Goal: Task Accomplishment & Management: Manage account settings

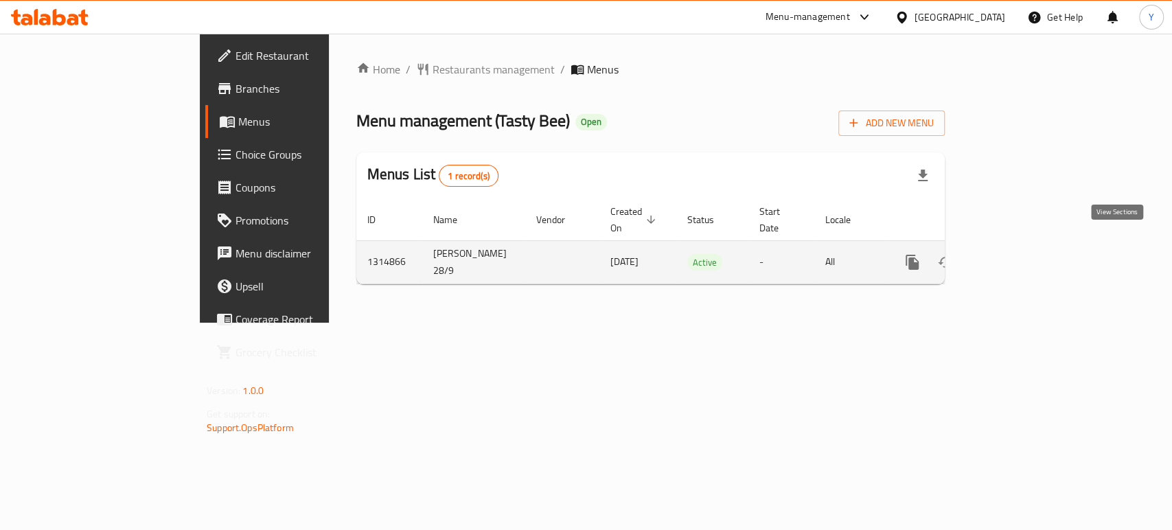
click at [1020, 254] on icon "enhanced table" at bounding box center [1011, 262] width 16 height 16
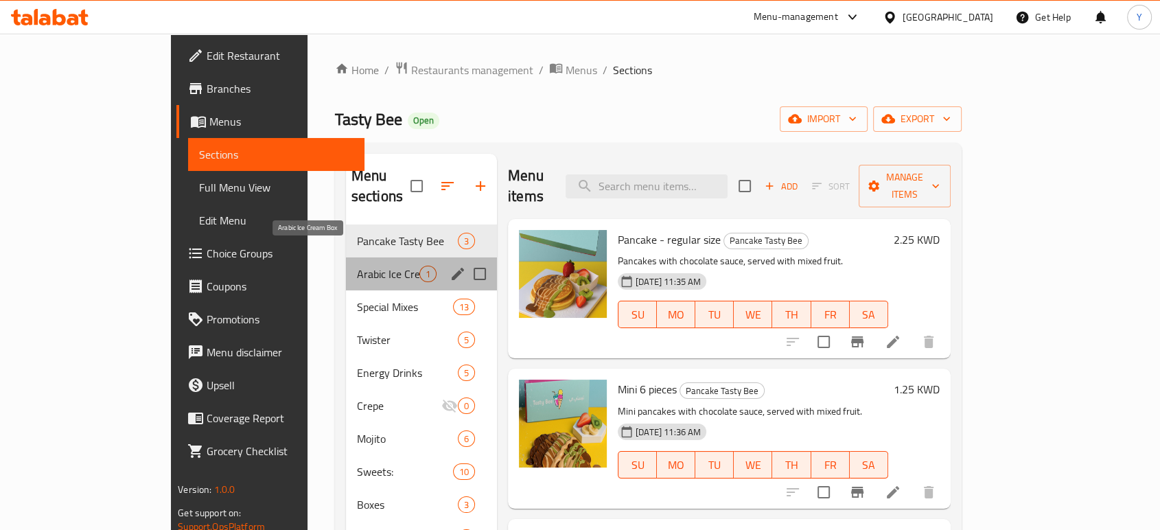
click at [357, 266] on span "Arabic Ice Cream Box" at bounding box center [388, 274] width 62 height 16
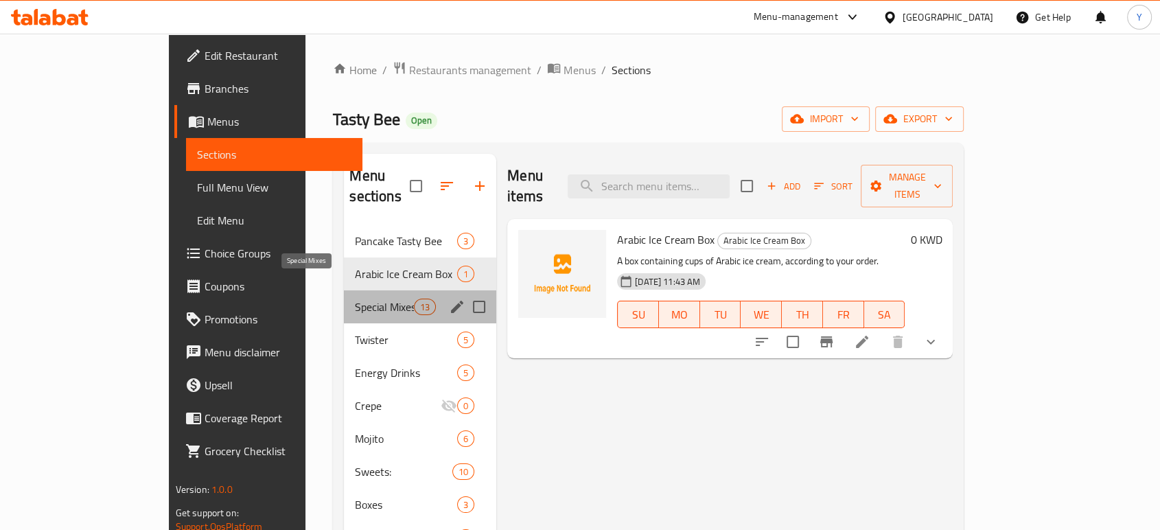
click at [355, 299] on span "Special Mixes" at bounding box center [384, 307] width 58 height 16
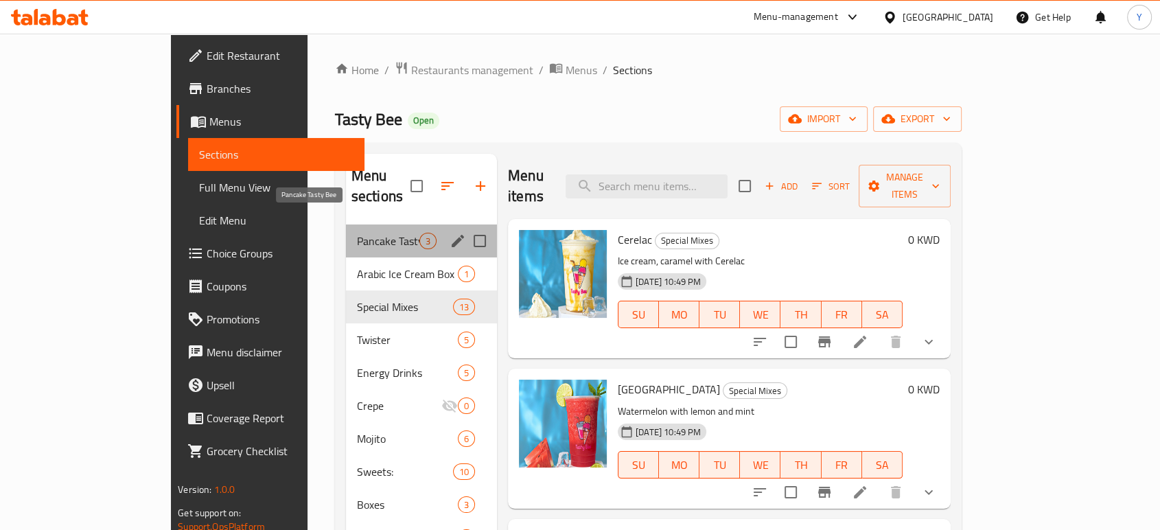
click at [357, 233] on span "Pancake Tasty Bee" at bounding box center [388, 241] width 62 height 16
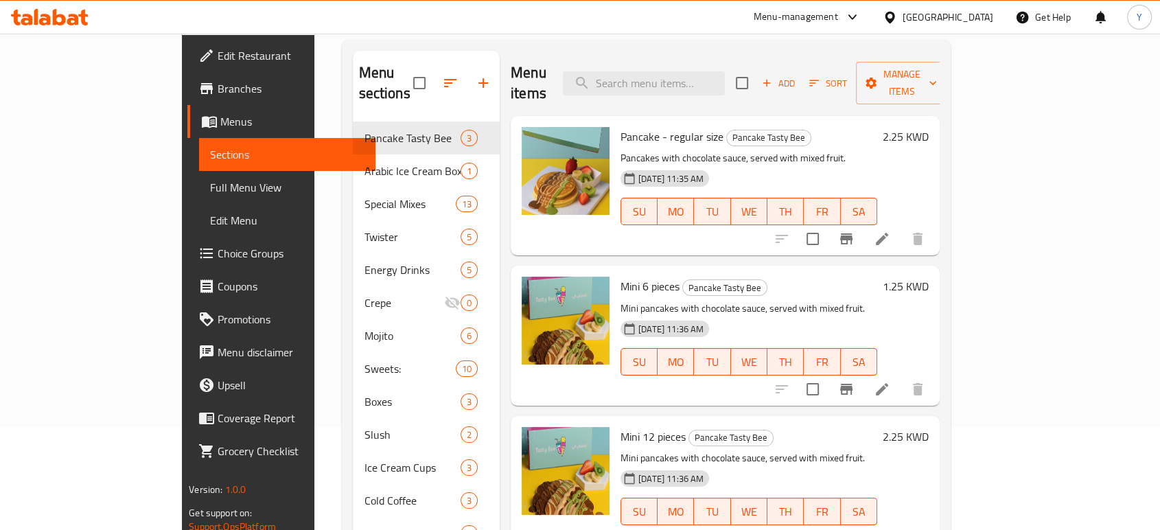
scroll to position [104, 0]
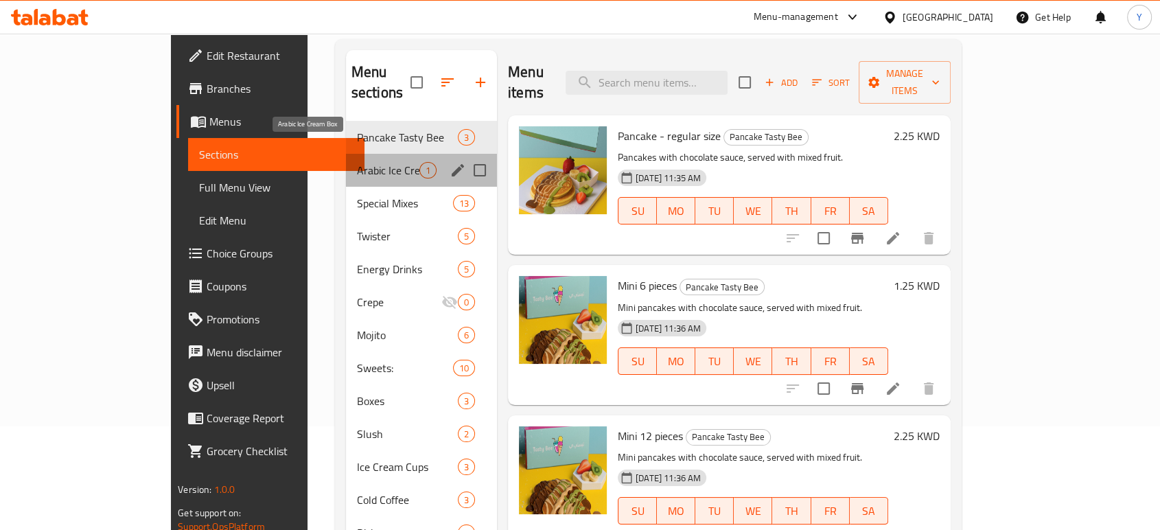
click at [357, 162] on span "Arabic Ice Cream Box" at bounding box center [388, 170] width 62 height 16
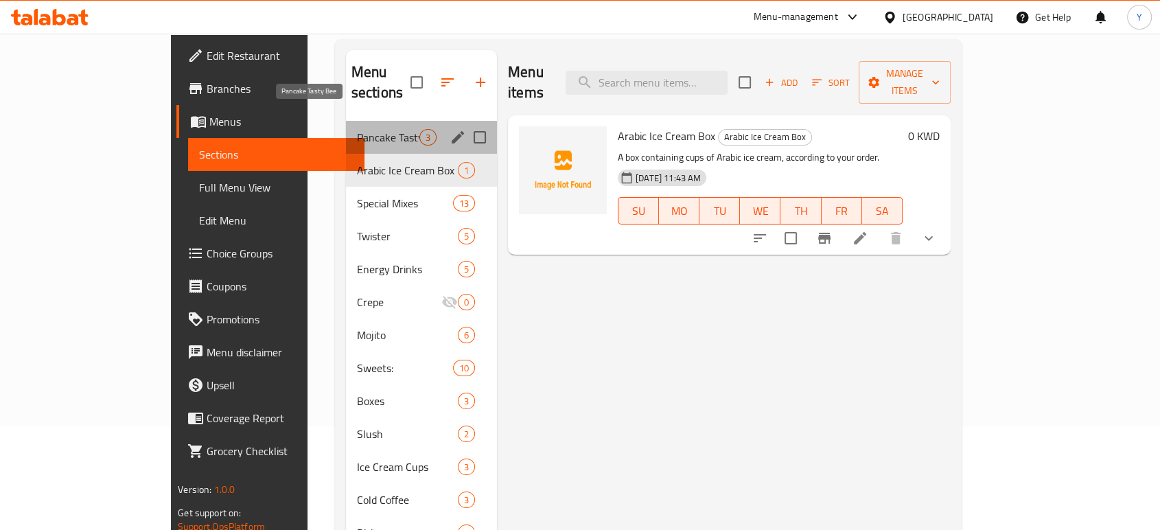
click at [357, 129] on span "Pancake Tasty Bee" at bounding box center [388, 137] width 62 height 16
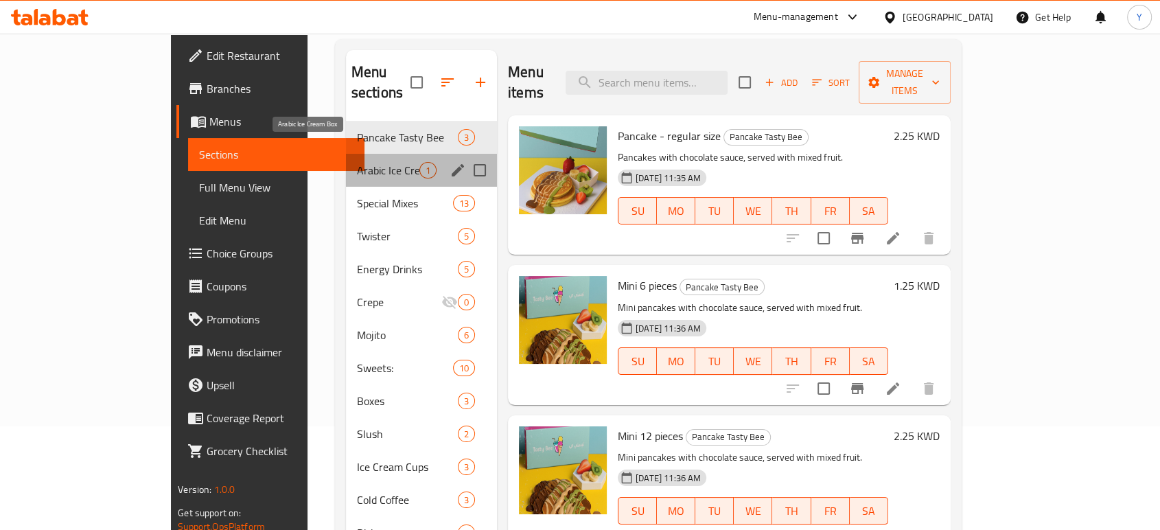
click at [357, 162] on span "Arabic Ice Cream Box" at bounding box center [388, 170] width 62 height 16
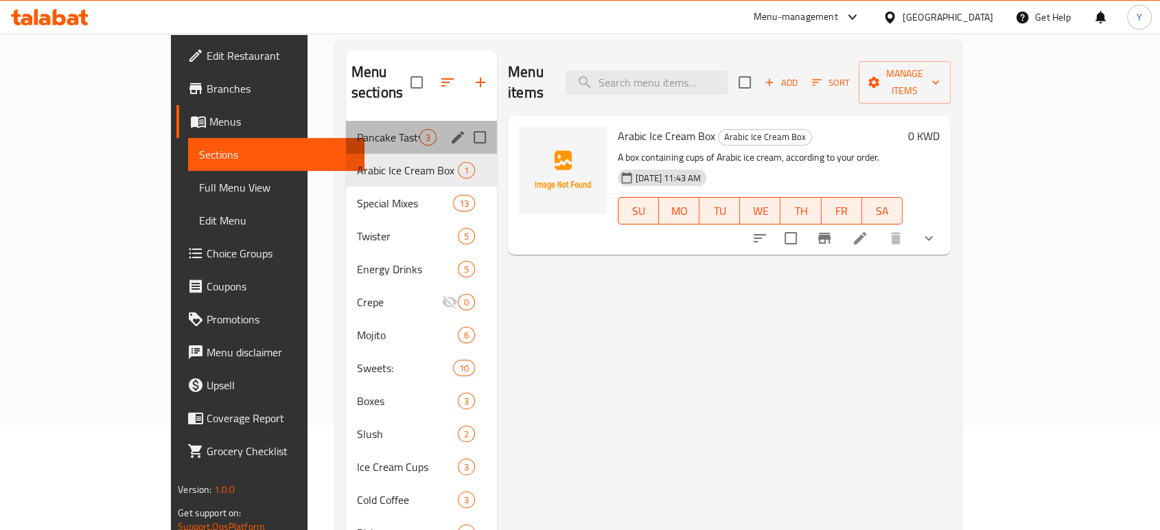
click at [346, 128] on div "Pancake Tasty Bee 3" at bounding box center [421, 137] width 151 height 33
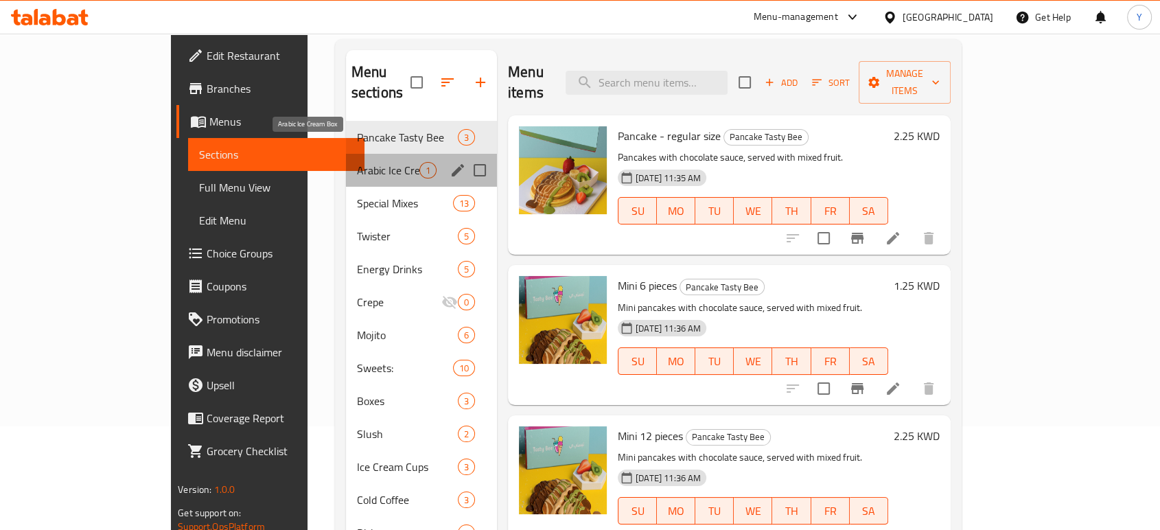
click at [357, 162] on span "Arabic Ice Cream Box" at bounding box center [388, 170] width 62 height 16
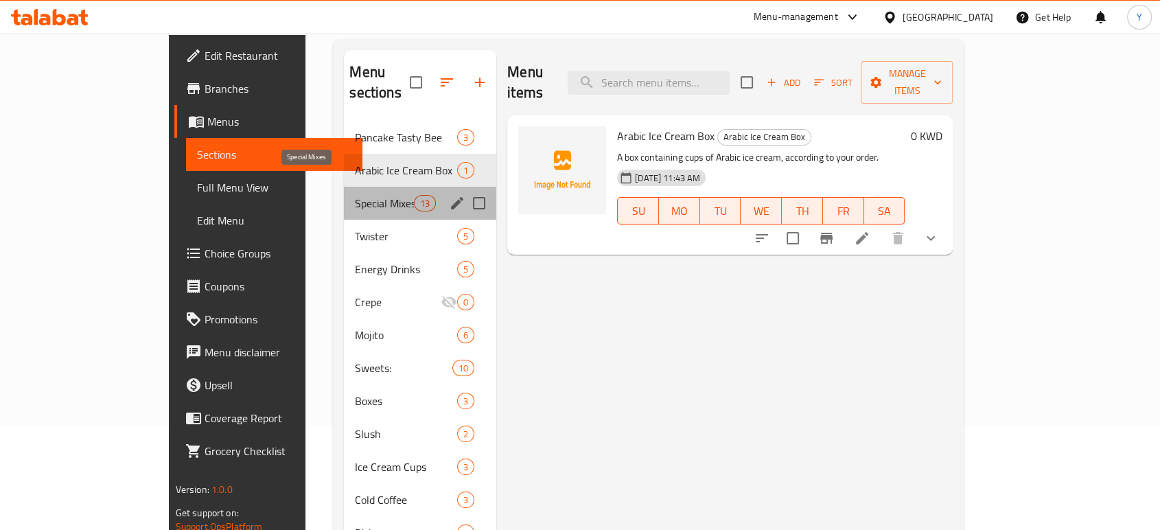
click at [355, 195] on span "Special Mixes" at bounding box center [384, 203] width 58 height 16
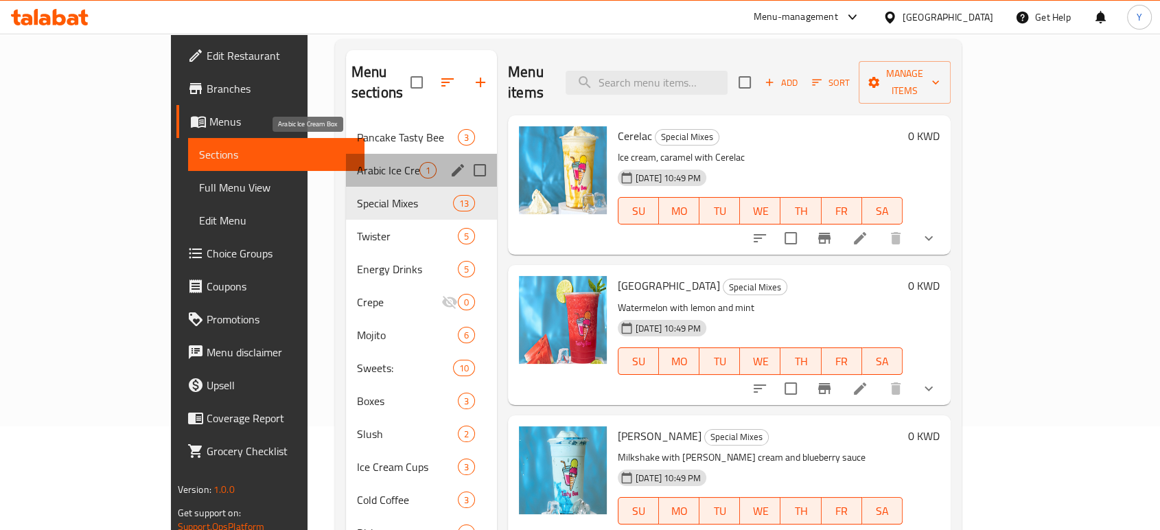
click at [357, 162] on span "Arabic Ice Cream Box" at bounding box center [388, 170] width 62 height 16
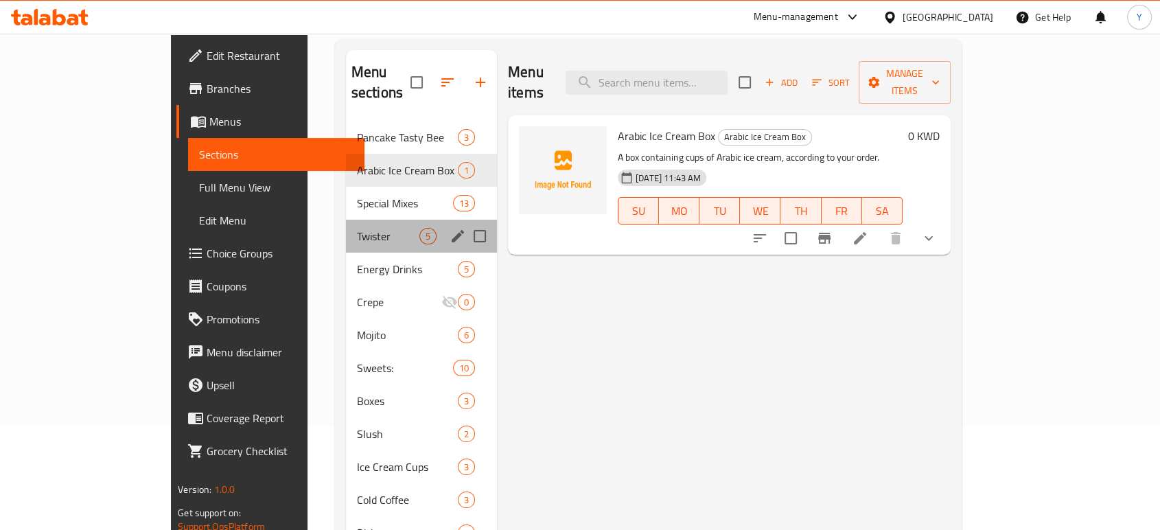
click at [346, 225] on div "Twister 5" at bounding box center [421, 236] width 151 height 33
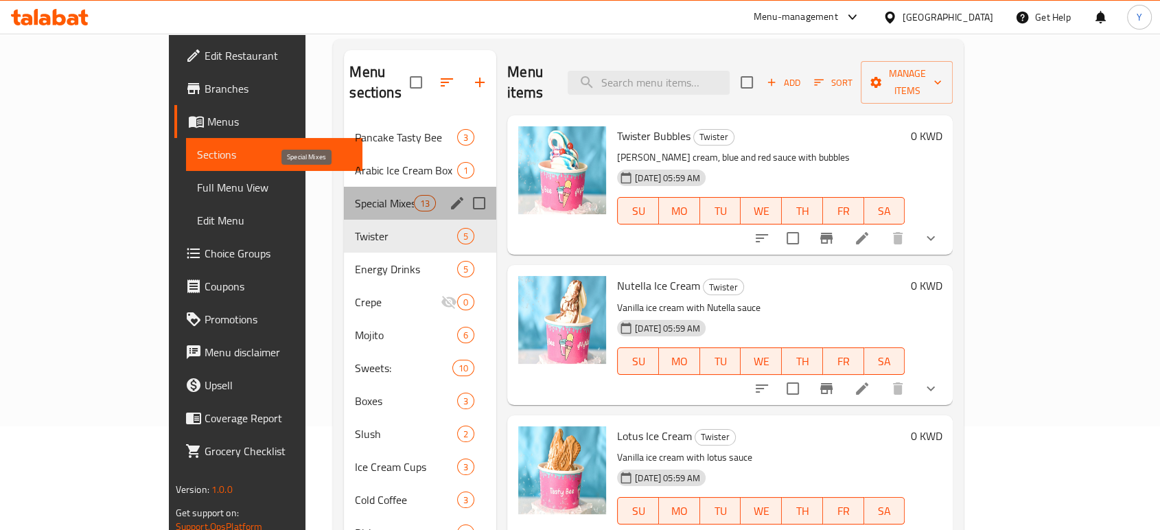
click at [355, 195] on span "Special Mixes" at bounding box center [384, 203] width 58 height 16
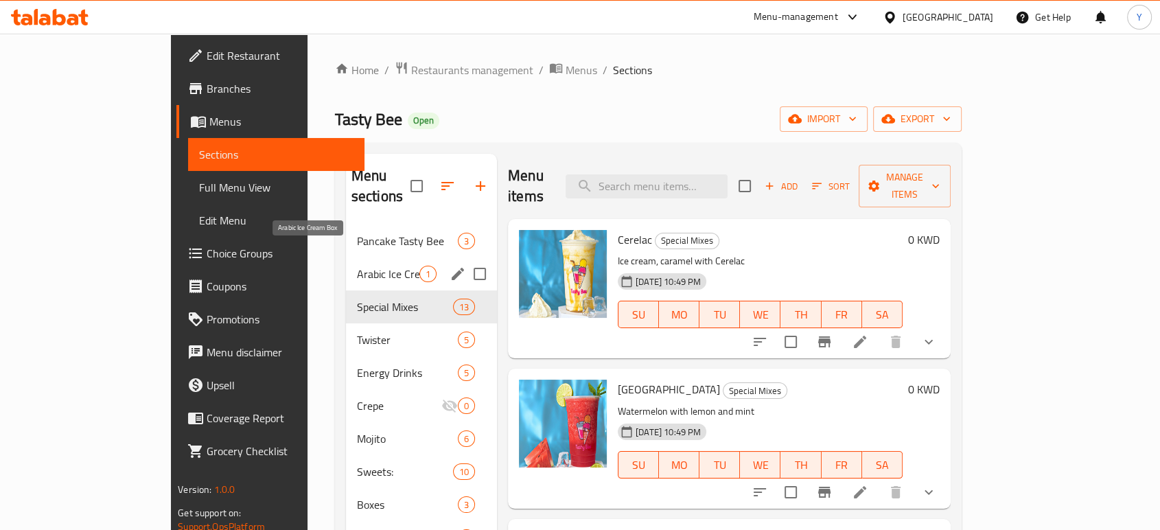
click at [357, 266] on span "Arabic Ice Cream Box" at bounding box center [388, 274] width 62 height 16
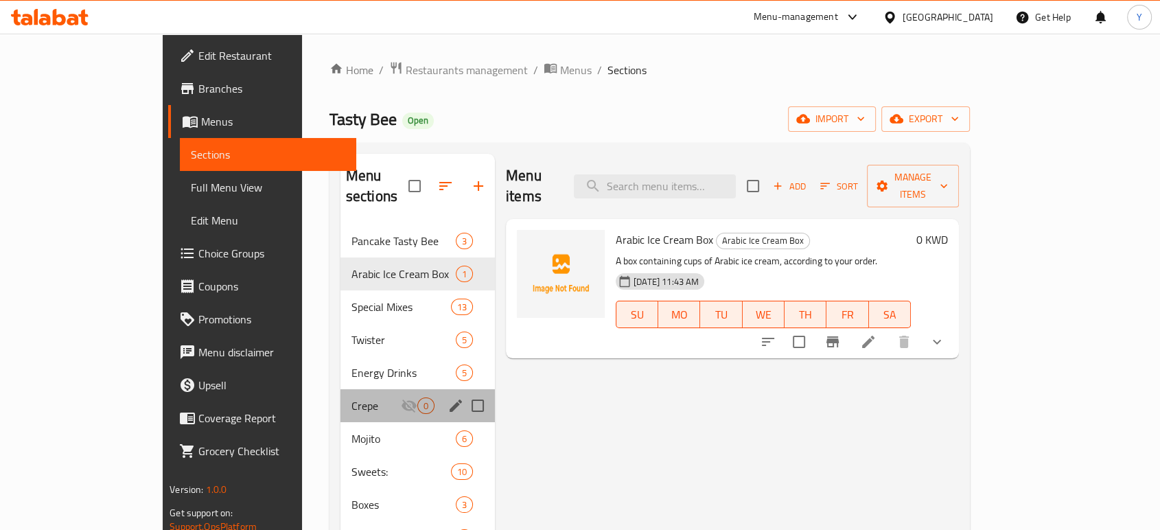
click at [341, 395] on div "Crepe 0" at bounding box center [418, 405] width 154 height 33
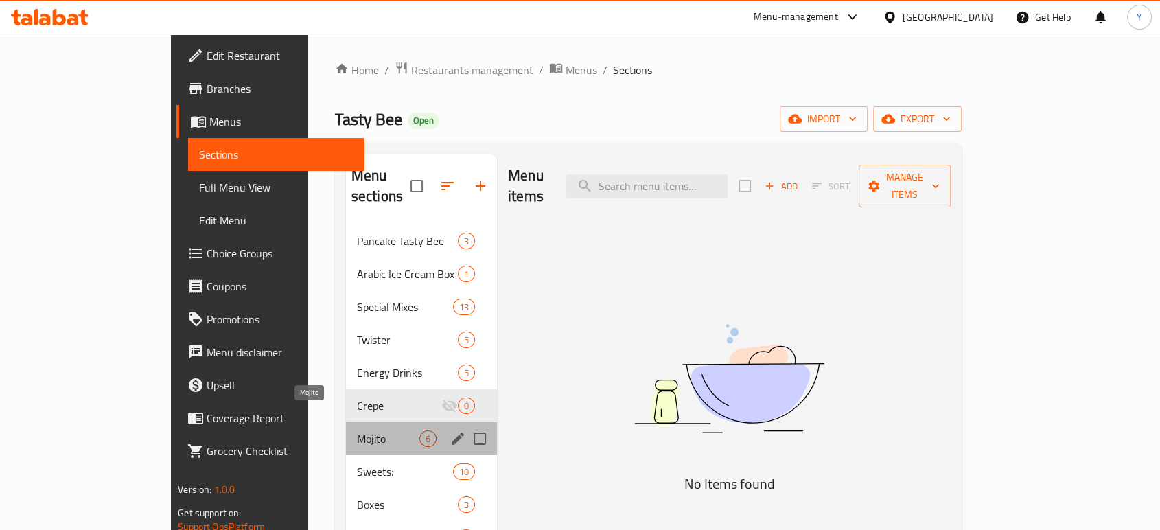
click at [357, 430] on span "Mojito" at bounding box center [388, 438] width 62 height 16
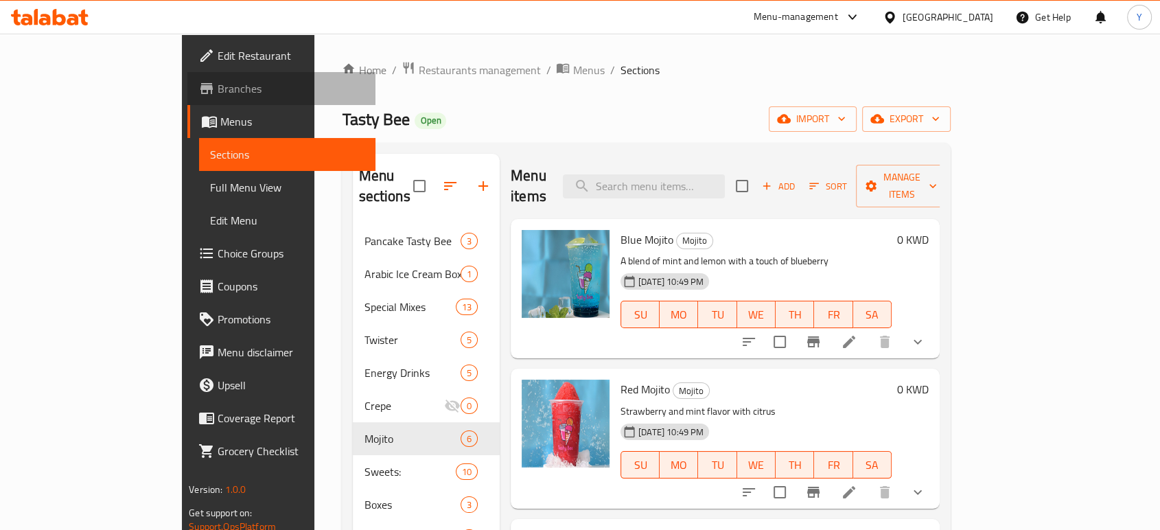
click at [218, 95] on span "Branches" at bounding box center [291, 88] width 147 height 16
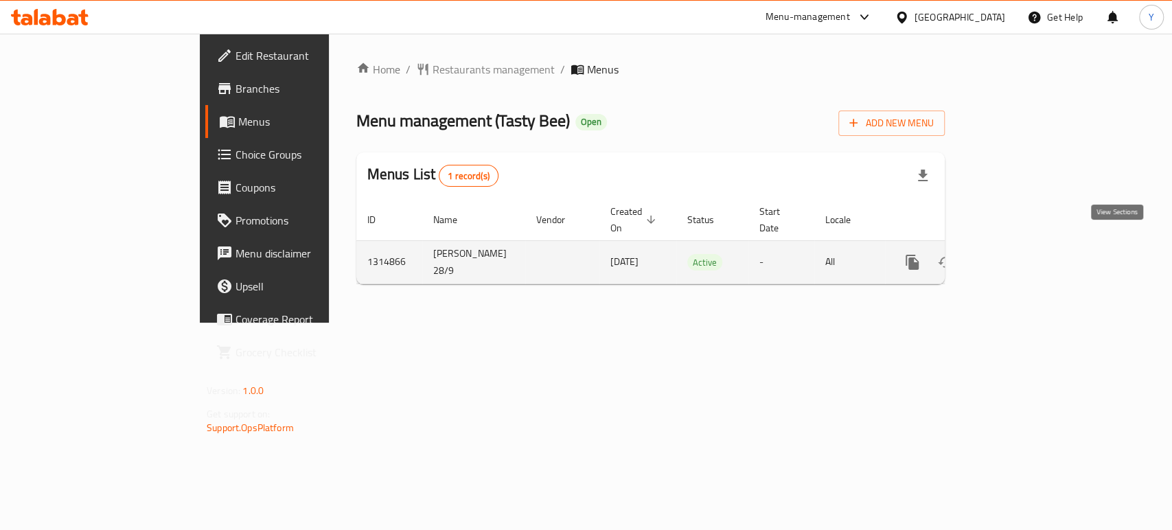
click at [1017, 256] on icon "enhanced table" at bounding box center [1011, 262] width 12 height 12
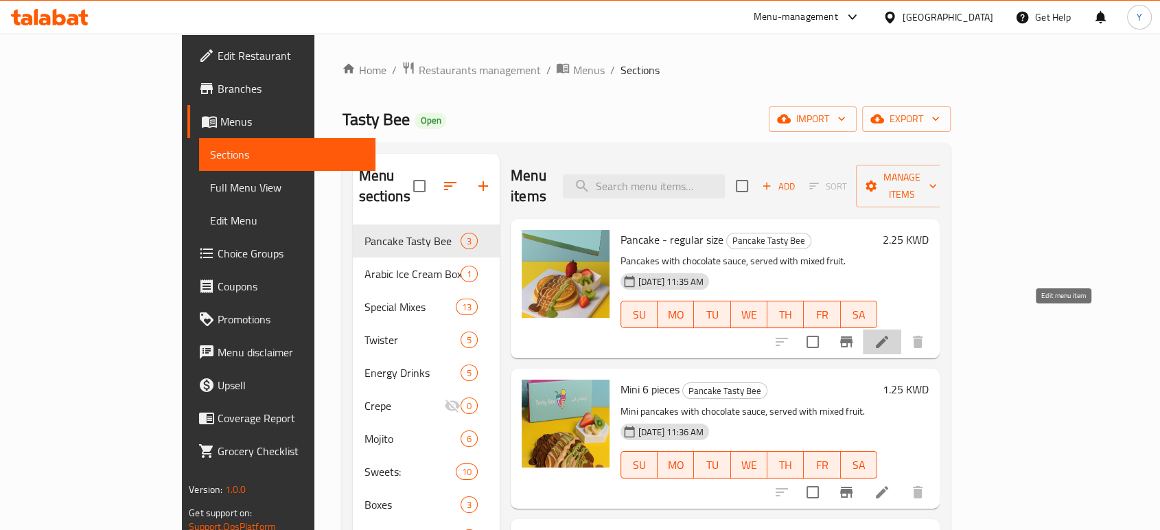
click at [890, 334] on icon at bounding box center [882, 342] width 16 height 16
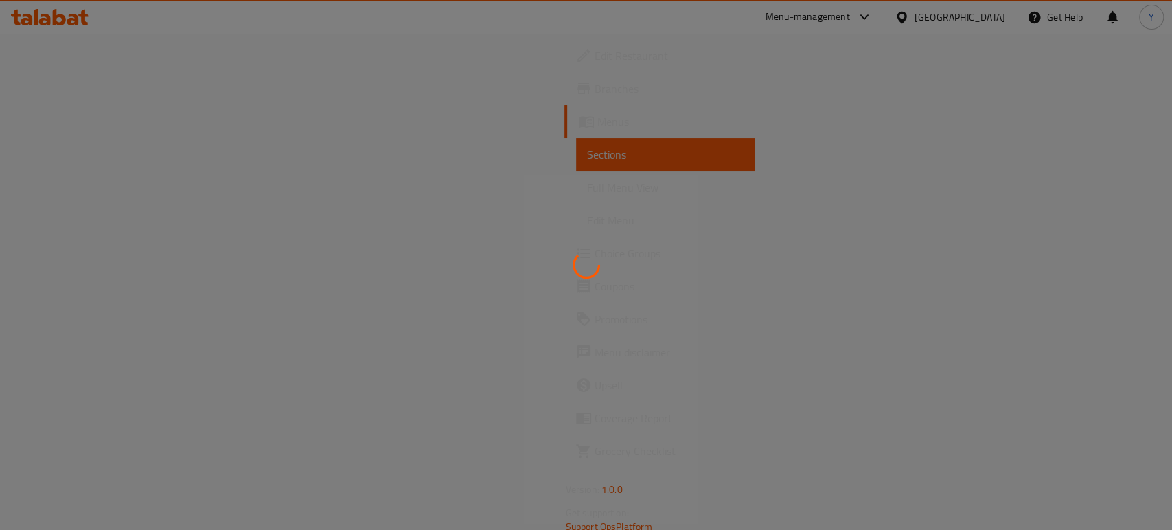
click at [1071, 328] on div at bounding box center [586, 265] width 1172 height 530
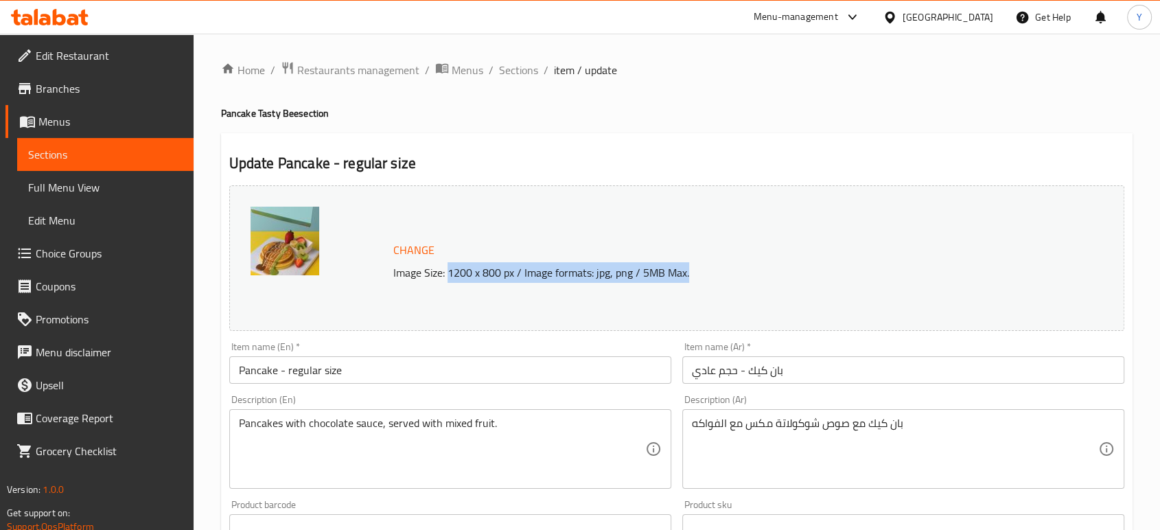
drag, startPoint x: 447, startPoint y: 275, endPoint x: 695, endPoint y: 279, distance: 248.6
click at [695, 279] on p "Image Size: 1200 x 800 px / Image formats: jpg, png / 5MB Max." at bounding box center [708, 272] width 640 height 16
copy p "1200 x 800 px / Image formats: jpg, png / 5MB Max."
click at [426, 257] on span "Change" at bounding box center [413, 250] width 41 height 20
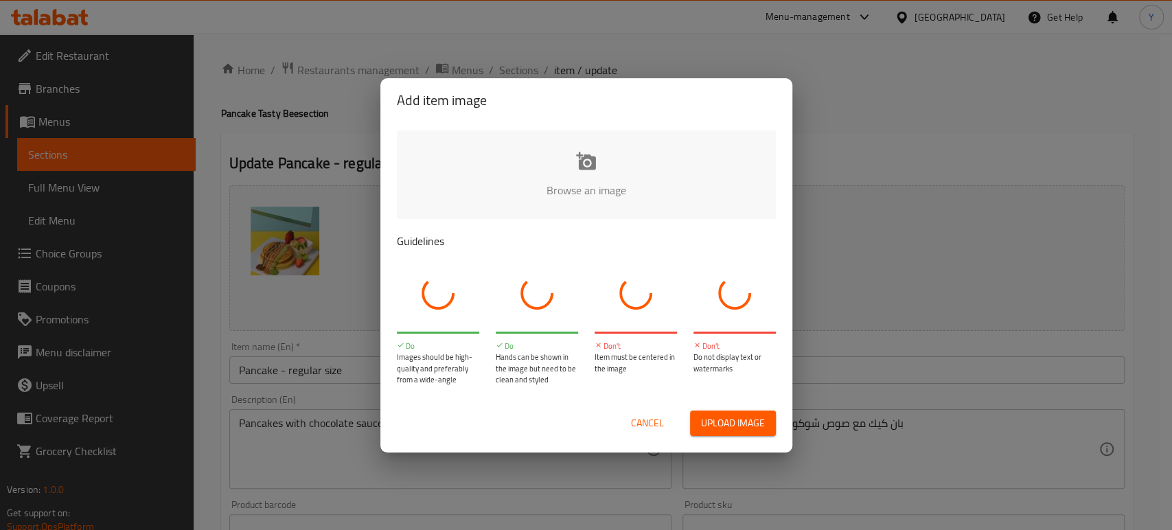
click at [522, 158] on input "file" at bounding box center [1050, 194] width 1307 height 128
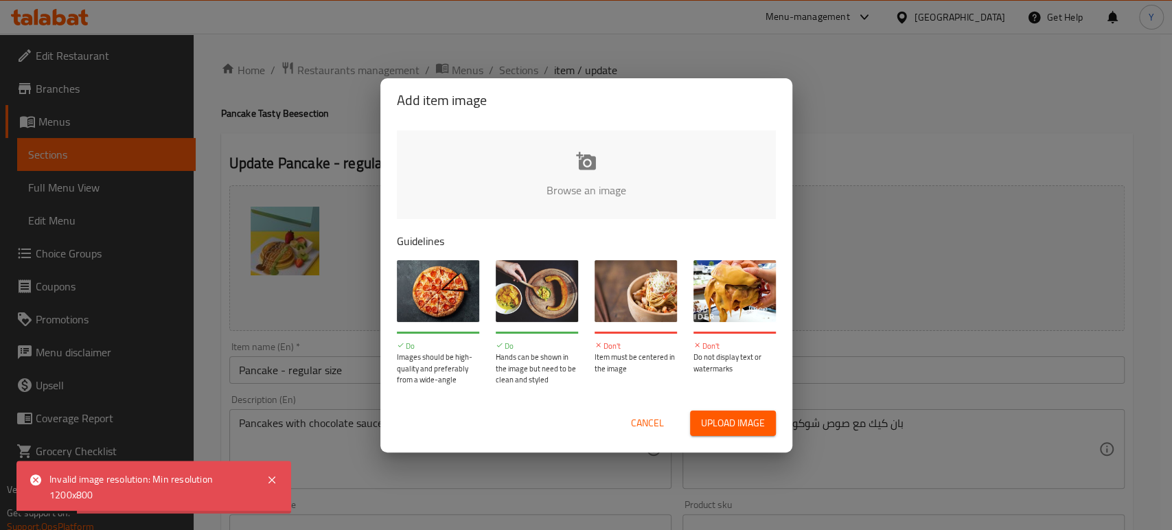
click at [575, 143] on input "file" at bounding box center [1050, 194] width 1307 height 128
type input "C:\fakepath\Talabat 5.jpg"
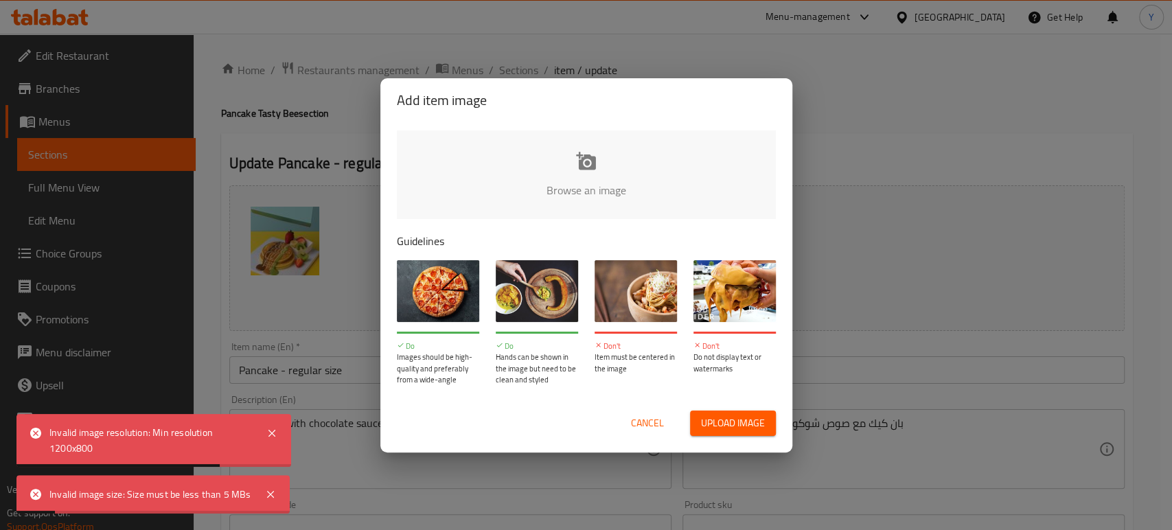
click at [541, 189] on input "file" at bounding box center [1050, 194] width 1307 height 128
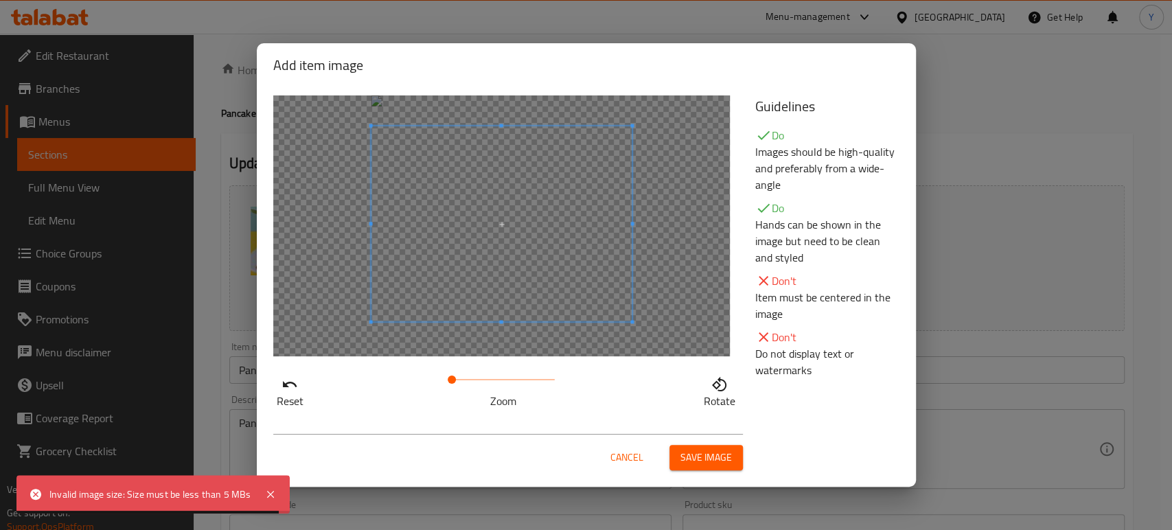
click at [544, 280] on span at bounding box center [501, 224] width 261 height 196
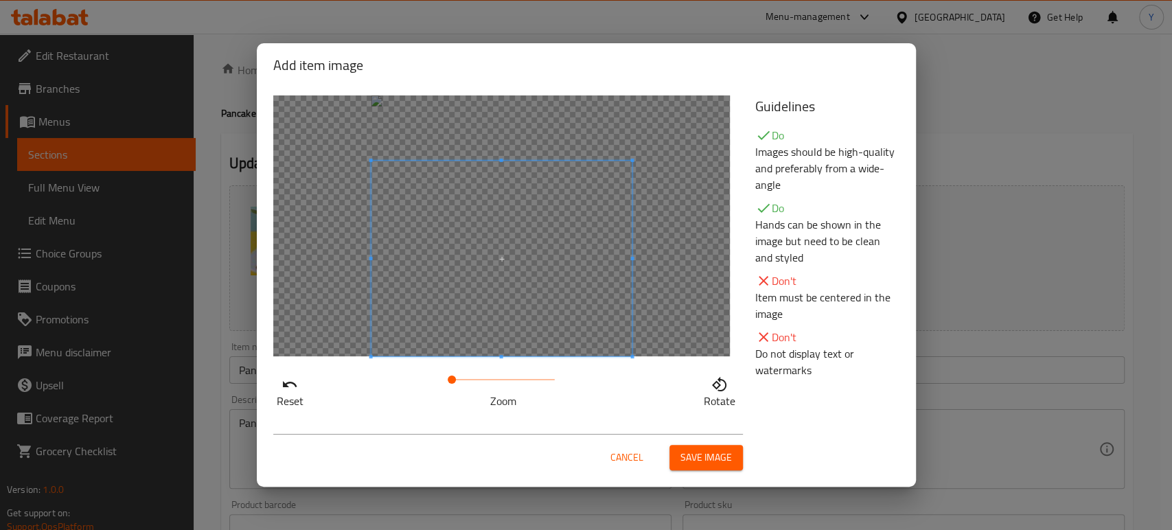
click at [547, 343] on span at bounding box center [501, 259] width 261 height 196
click at [613, 456] on span "Cancel" at bounding box center [626, 457] width 33 height 17
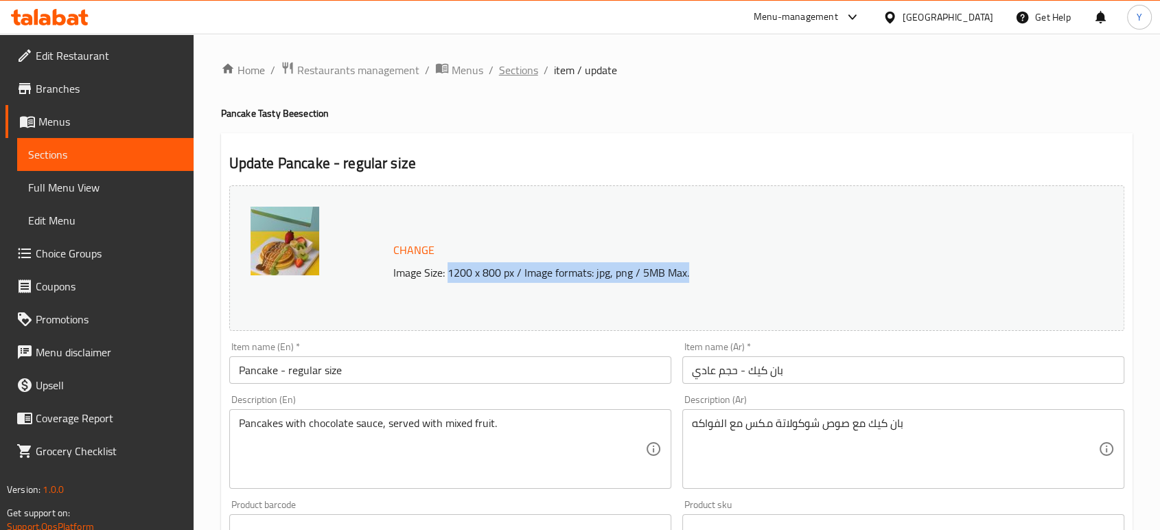
click at [518, 67] on span "Sections" at bounding box center [518, 70] width 39 height 16
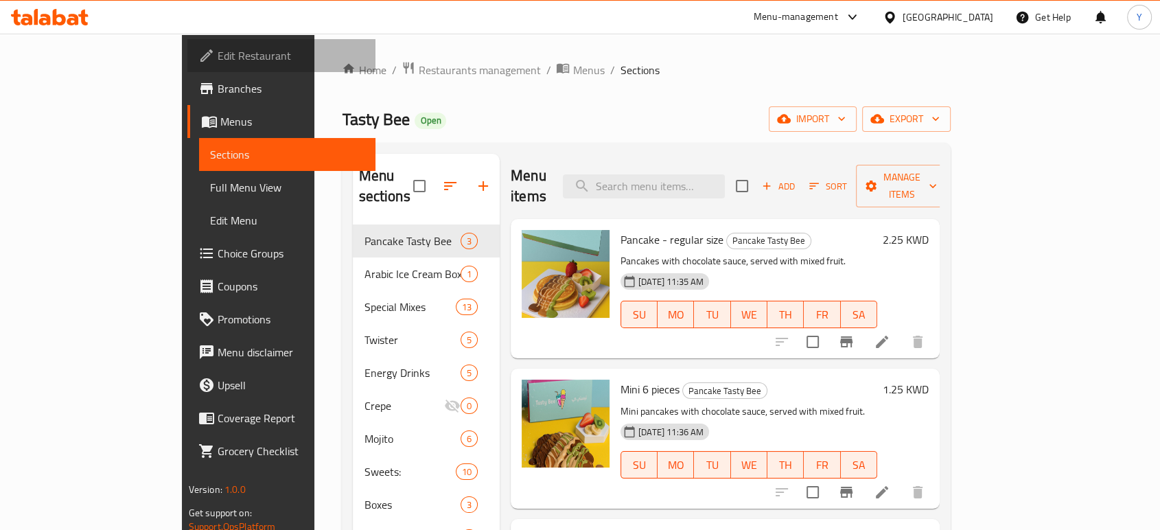
click at [218, 49] on span "Edit Restaurant" at bounding box center [291, 55] width 147 height 16
